Goal: Information Seeking & Learning: Find specific fact

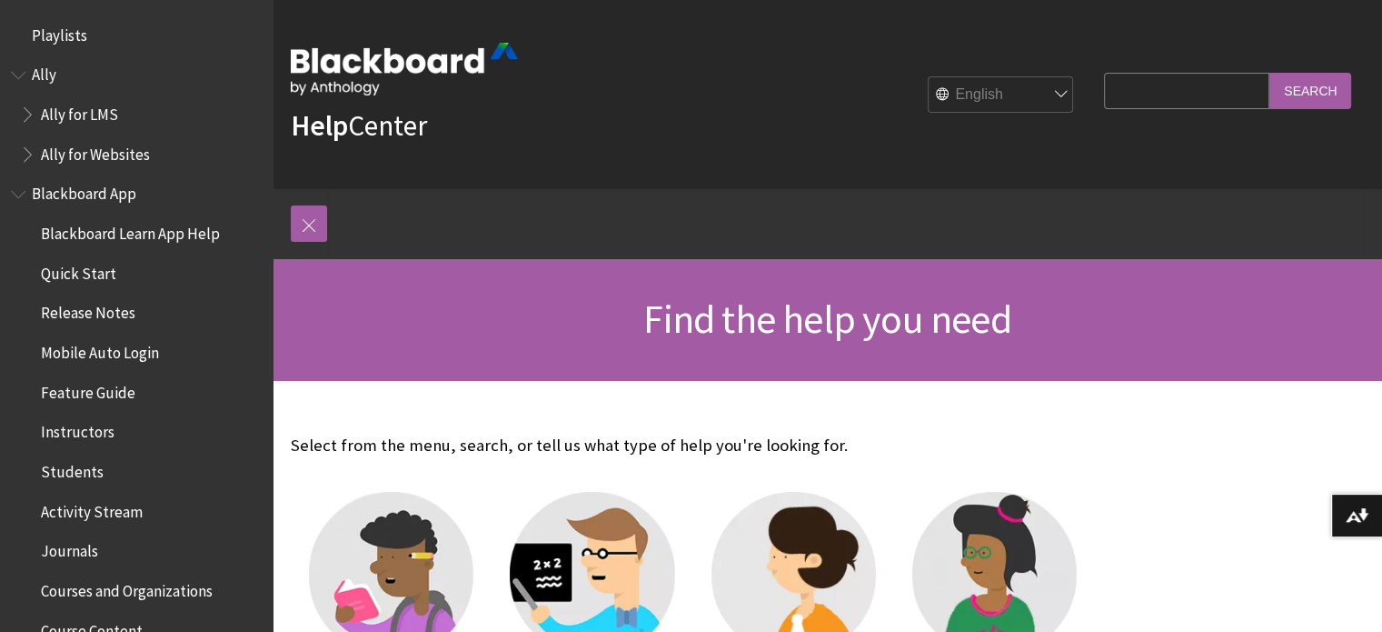
click at [1173, 90] on input "Search Query" at bounding box center [1186, 90] width 165 height 35
type input "staff id card"
click at [1270, 73] on input "Search" at bounding box center [1311, 90] width 82 height 35
click at [1330, 95] on input "Search" at bounding box center [1311, 90] width 82 height 35
click at [1300, 85] on input "Search" at bounding box center [1311, 90] width 82 height 35
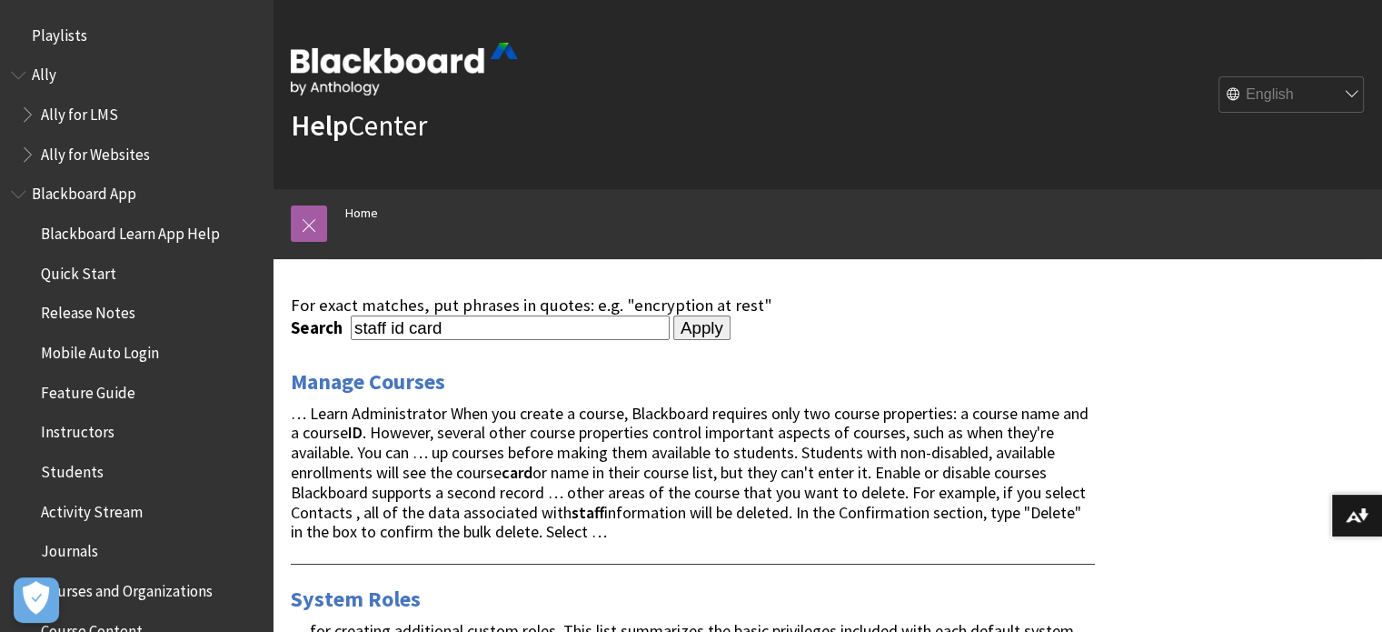
click at [1034, 385] on span "Manage Courses" at bounding box center [693, 381] width 804 height 25
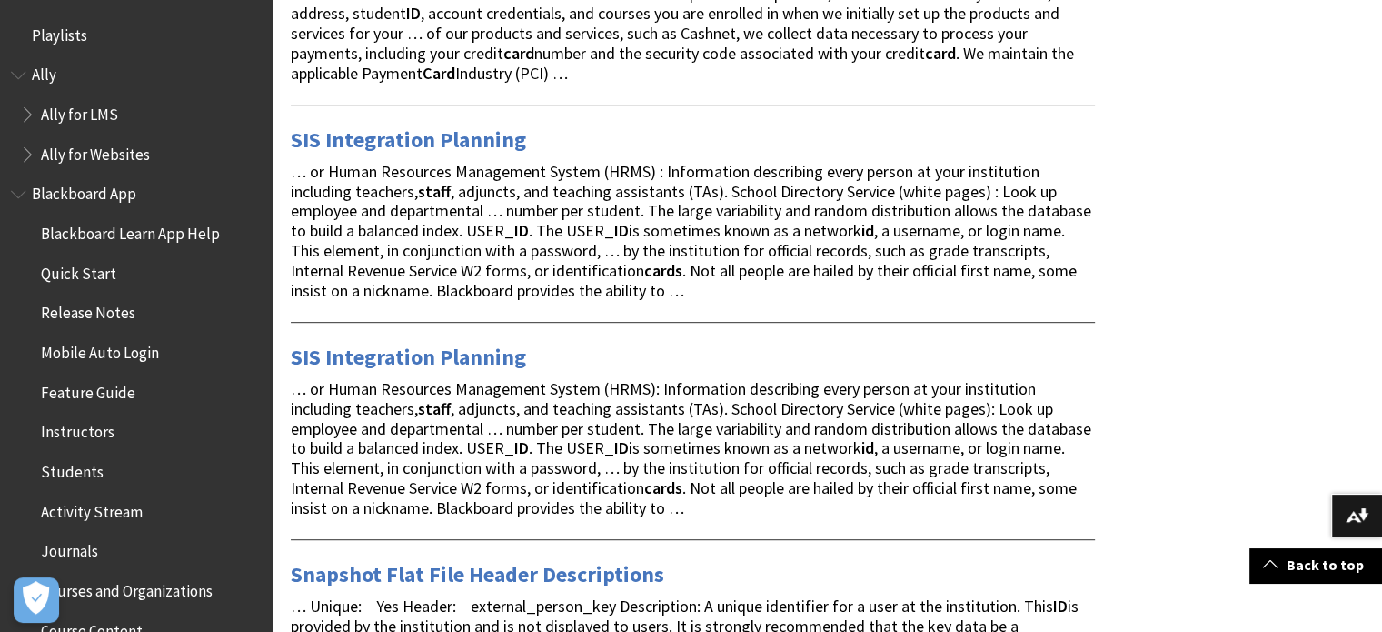
scroll to position [911, 0]
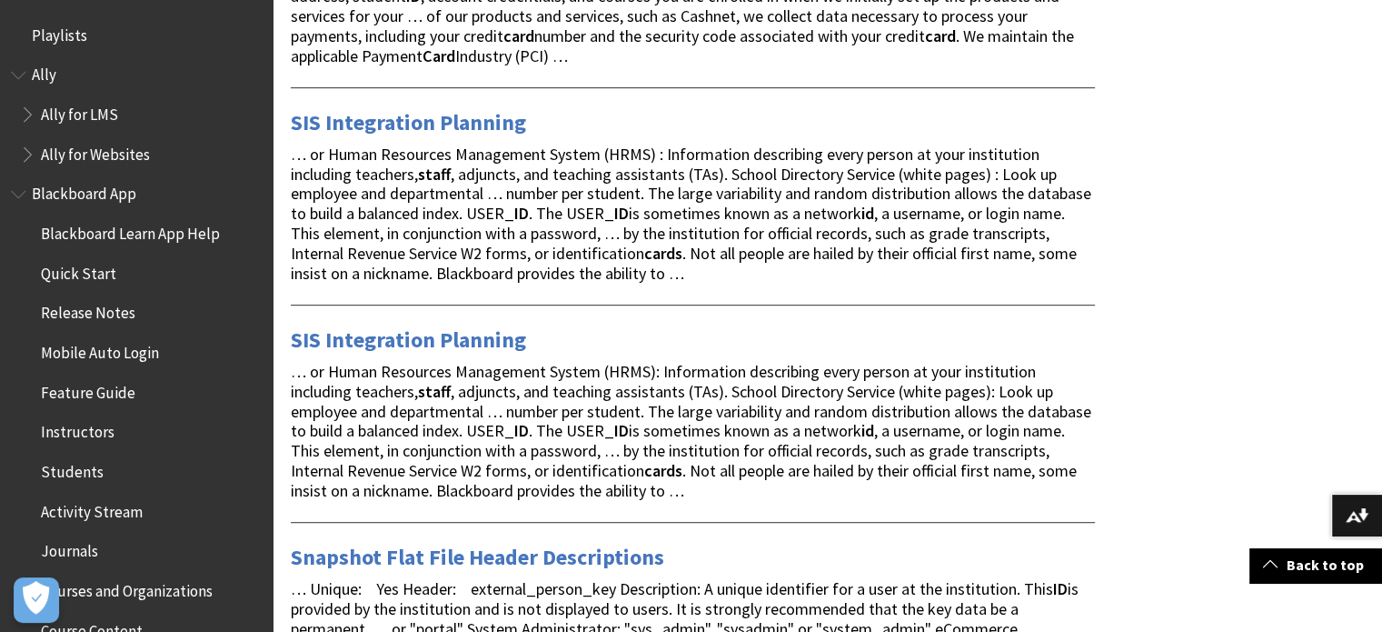
click at [1223, 134] on div "For exact matches, put phrases in quotes: e.g. "encryption at rest" Search staf…" at bounding box center [828, 632] width 1110 height 2568
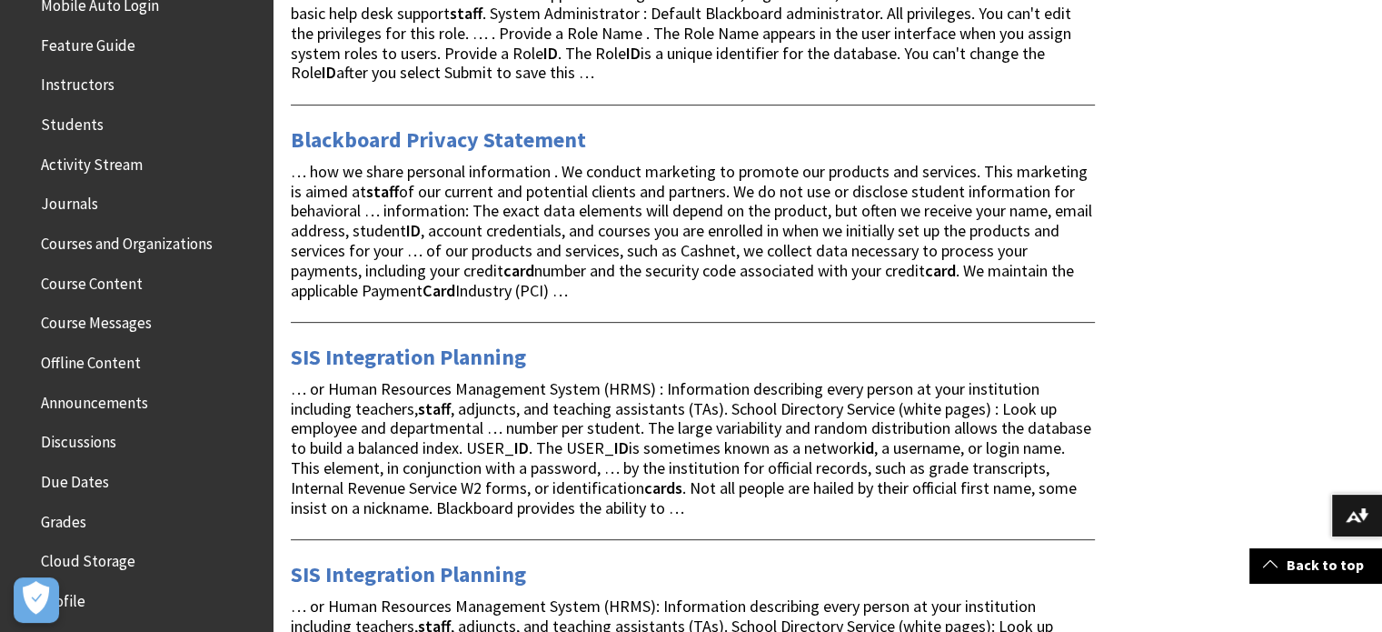
scroll to position [0, 0]
